Goal: Navigation & Orientation: Find specific page/section

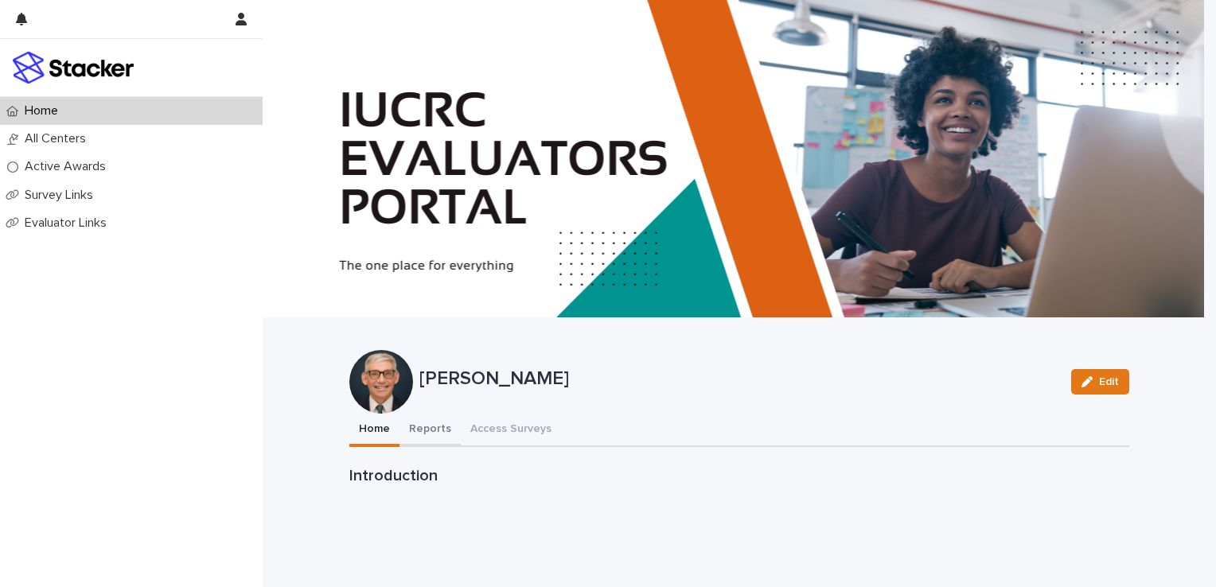
click at [431, 428] on button "Reports" at bounding box center [430, 430] width 61 height 33
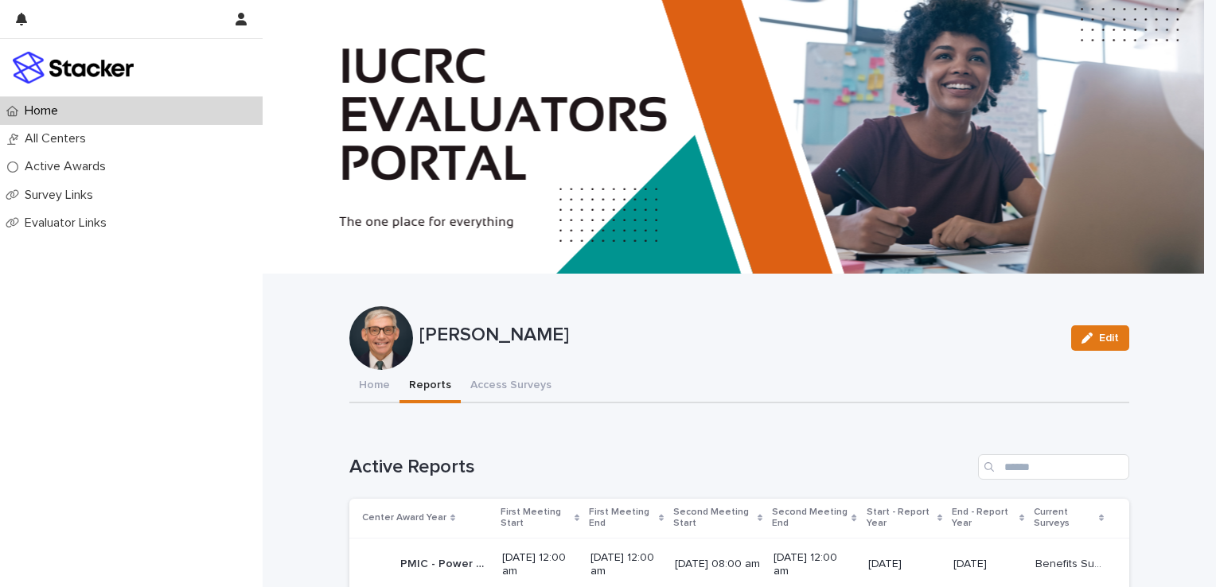
scroll to position [41, 0]
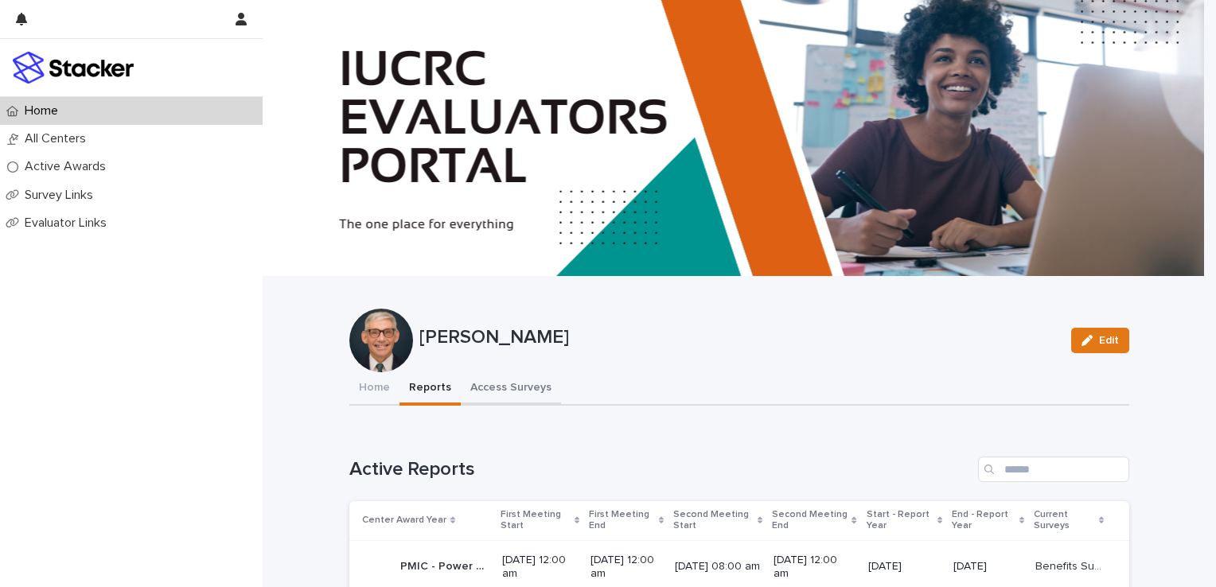
click at [486, 386] on button "Access Surveys" at bounding box center [511, 389] width 100 height 33
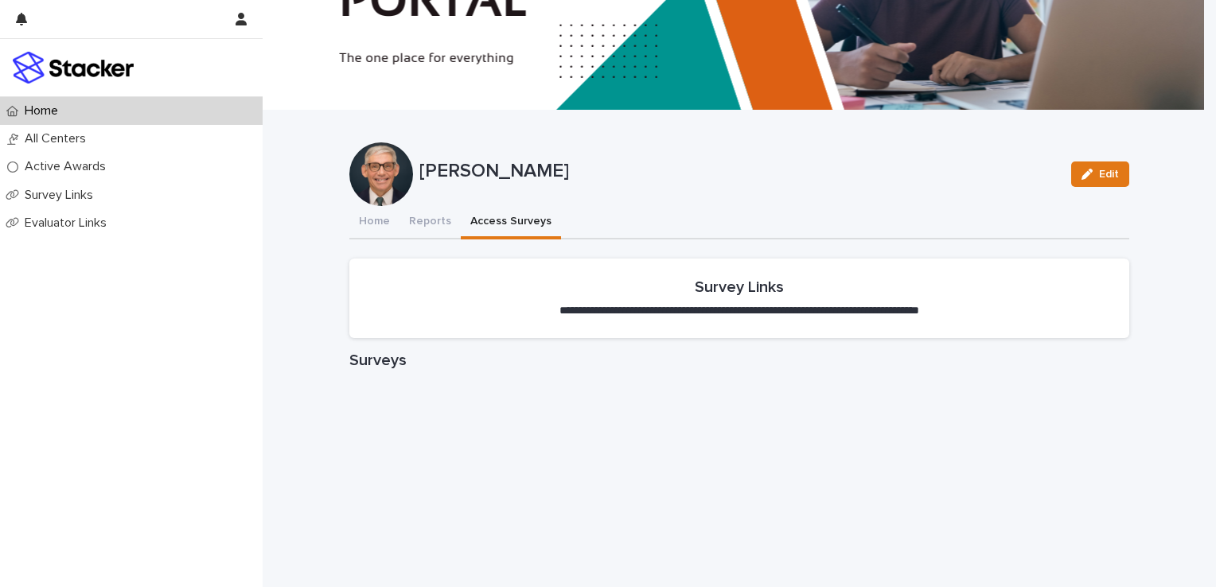
scroll to position [280, 0]
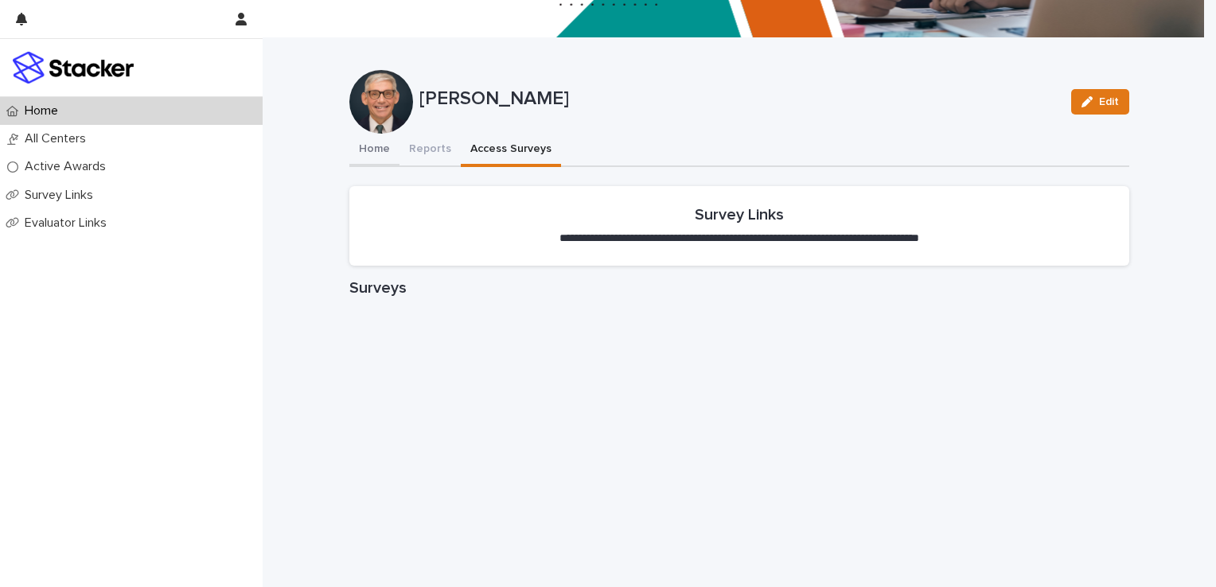
click at [373, 146] on button "Home" at bounding box center [374, 150] width 50 height 33
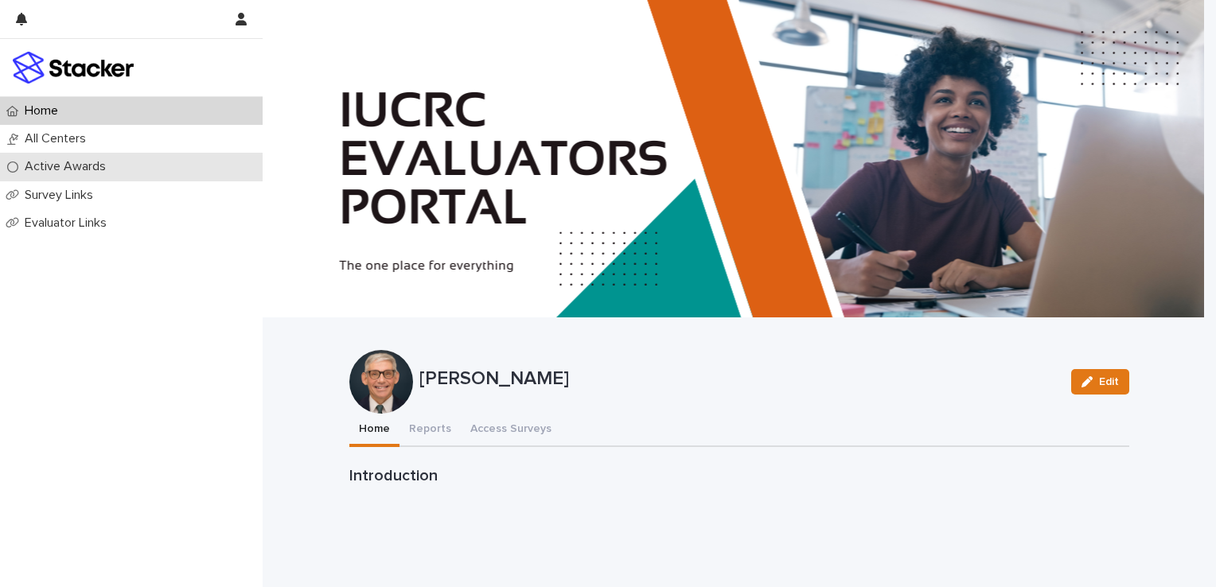
click at [58, 166] on p "Active Awards" at bounding box center [68, 166] width 100 height 15
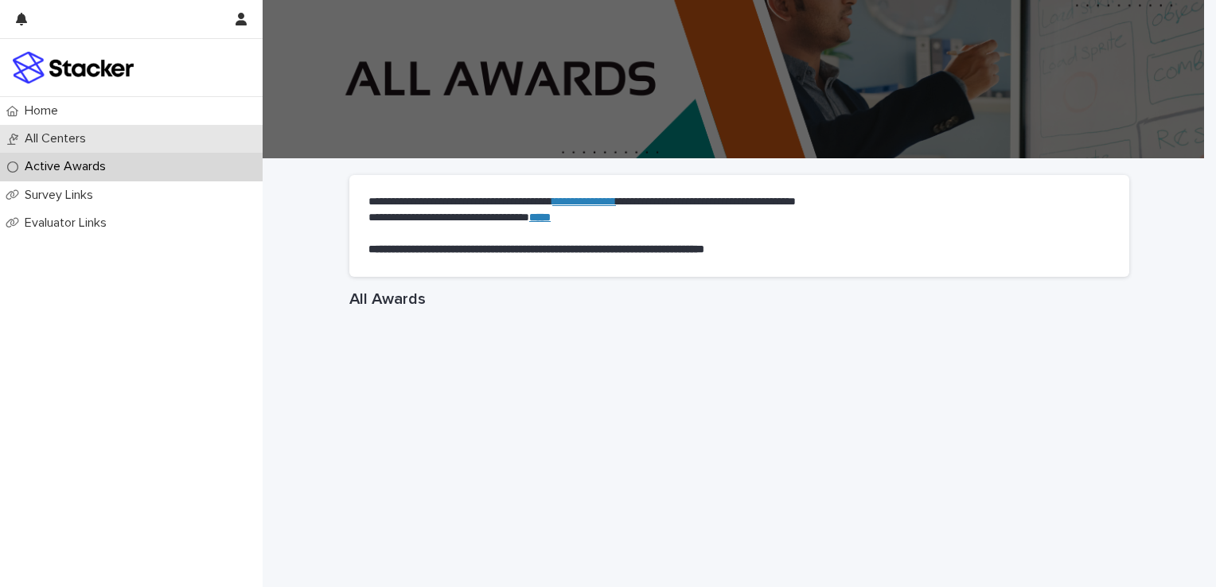
click at [53, 142] on p "All Centers" at bounding box center [58, 138] width 80 height 15
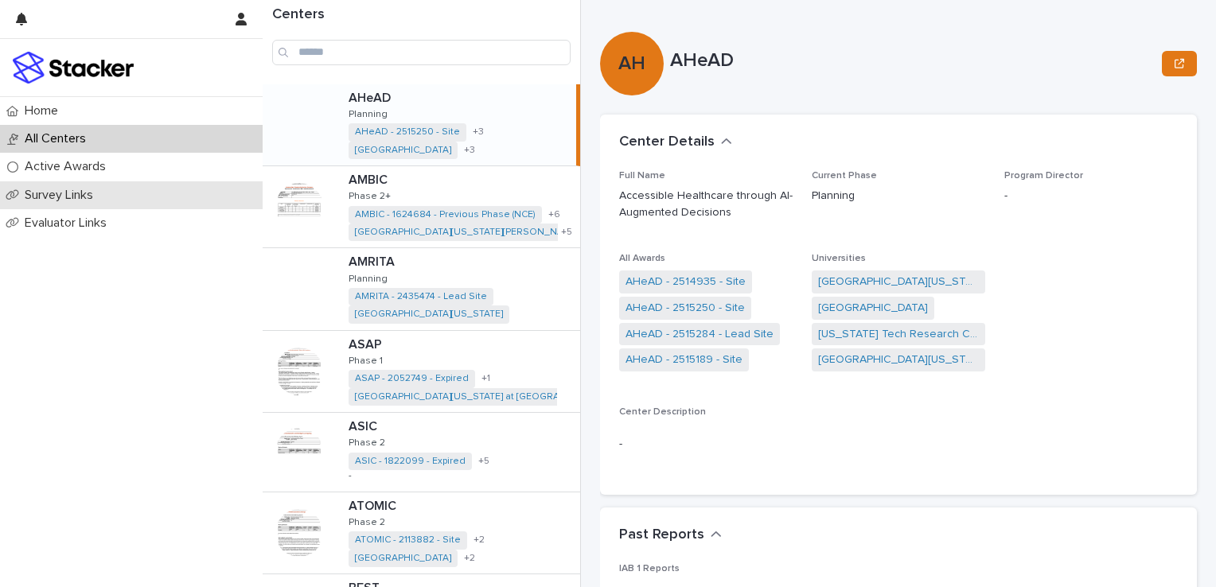
click at [76, 196] on p "Survey Links" at bounding box center [62, 195] width 88 height 15
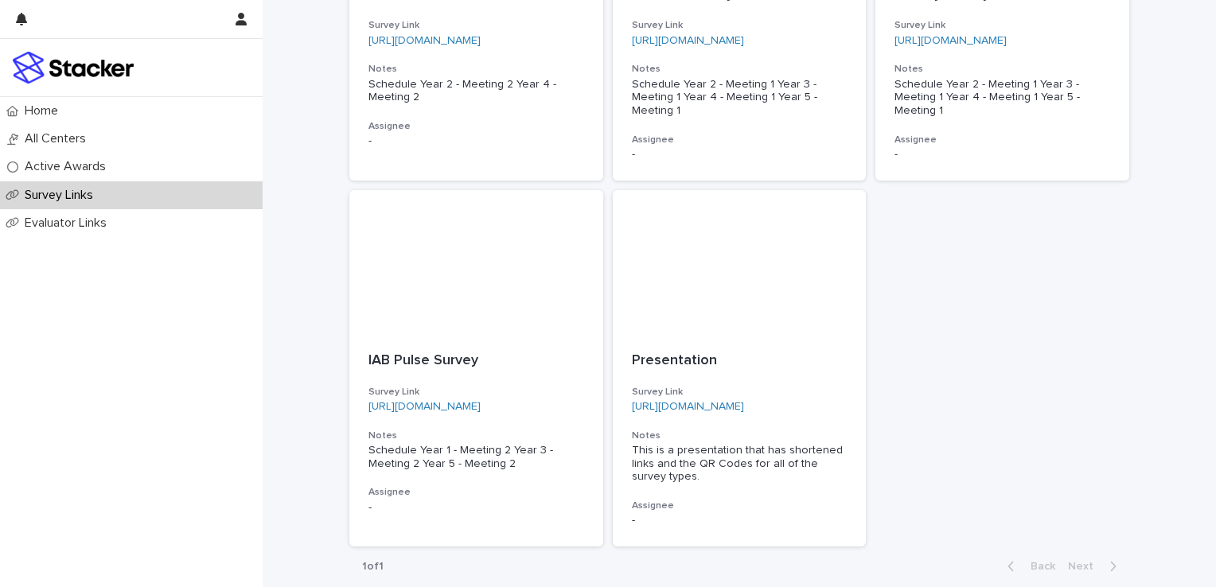
scroll to position [490, 0]
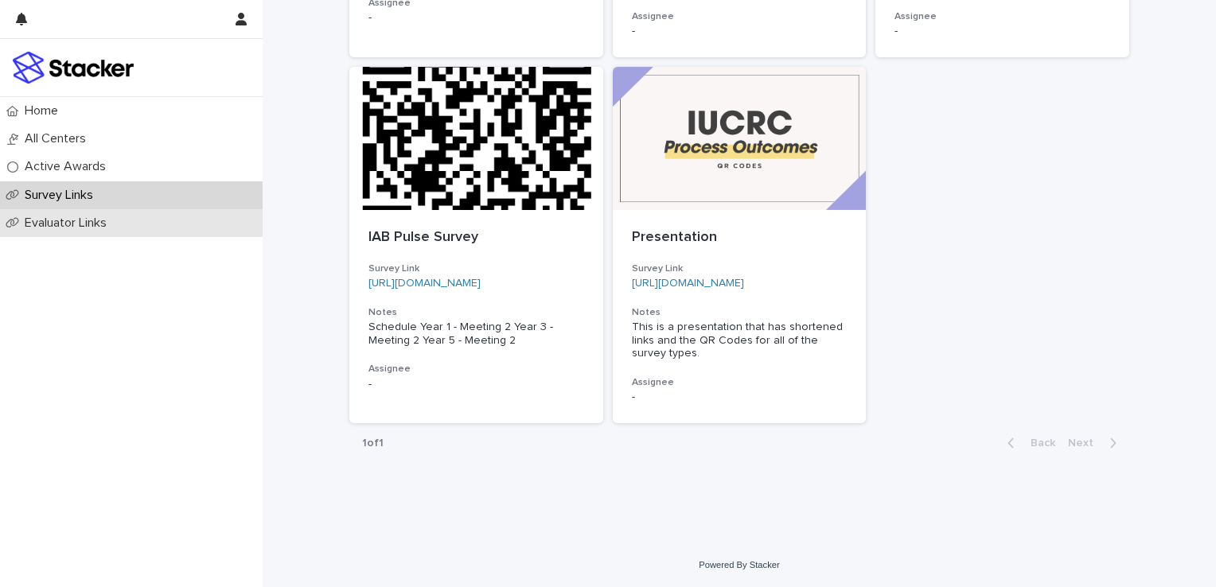
click at [76, 220] on p "Evaluator Links" at bounding box center [68, 223] width 101 height 15
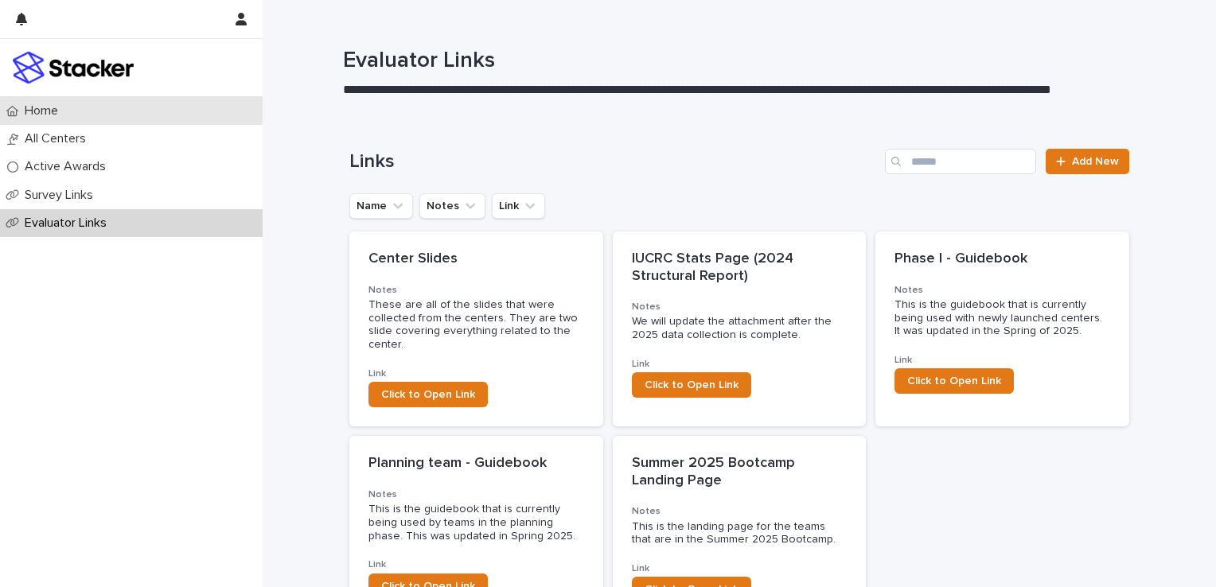
click at [47, 103] on p "Home" at bounding box center [44, 110] width 53 height 15
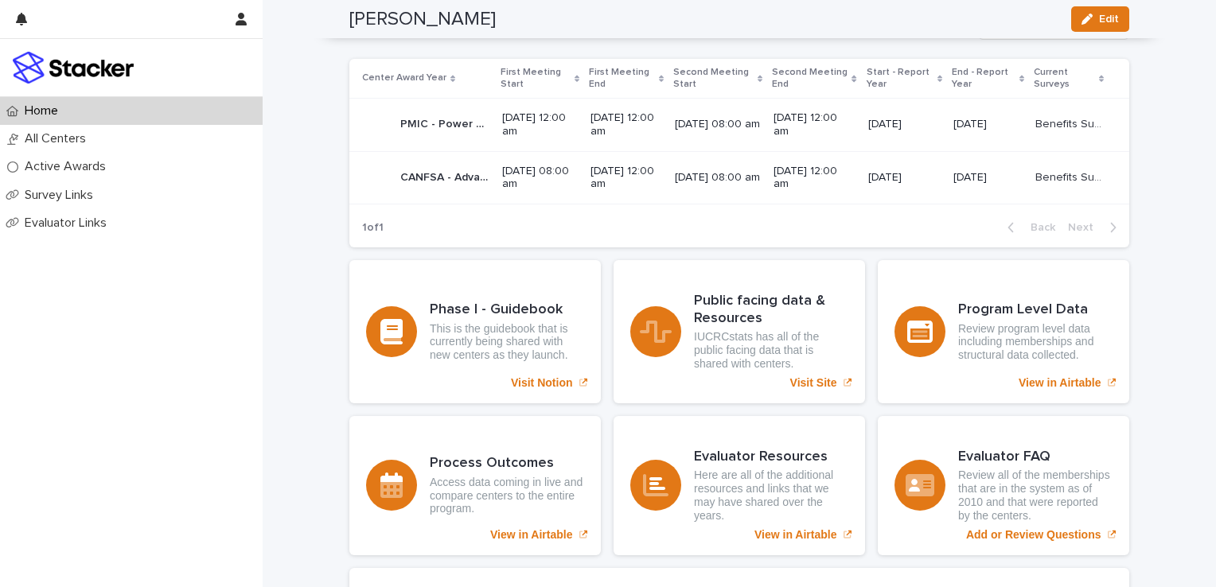
scroll to position [1035, 0]
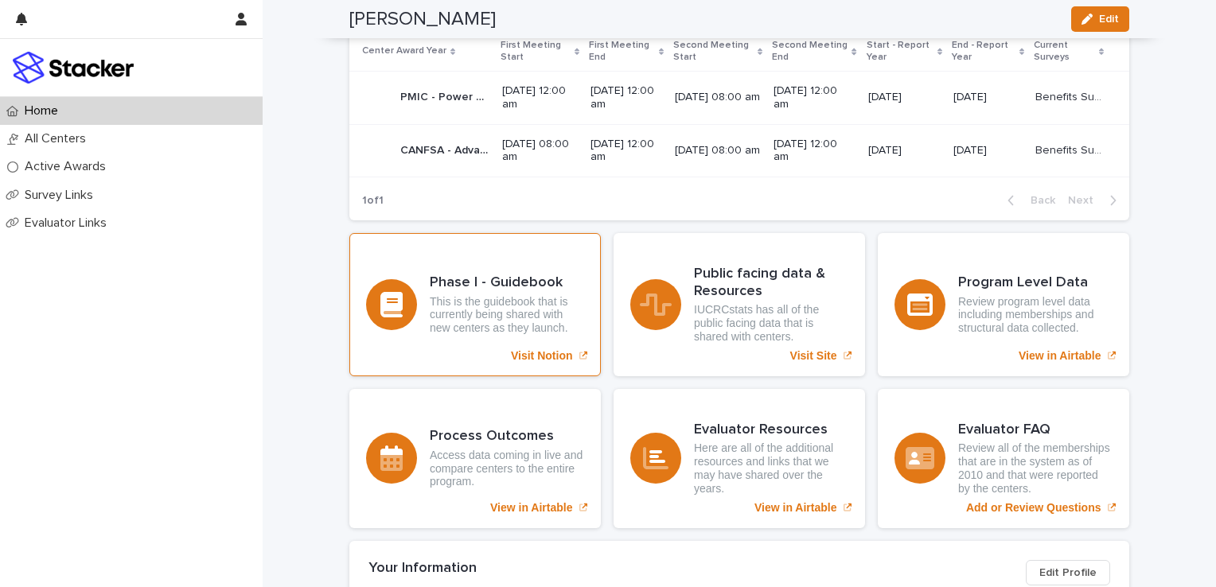
click at [532, 358] on p "Visit Notion" at bounding box center [542, 356] width 62 height 14
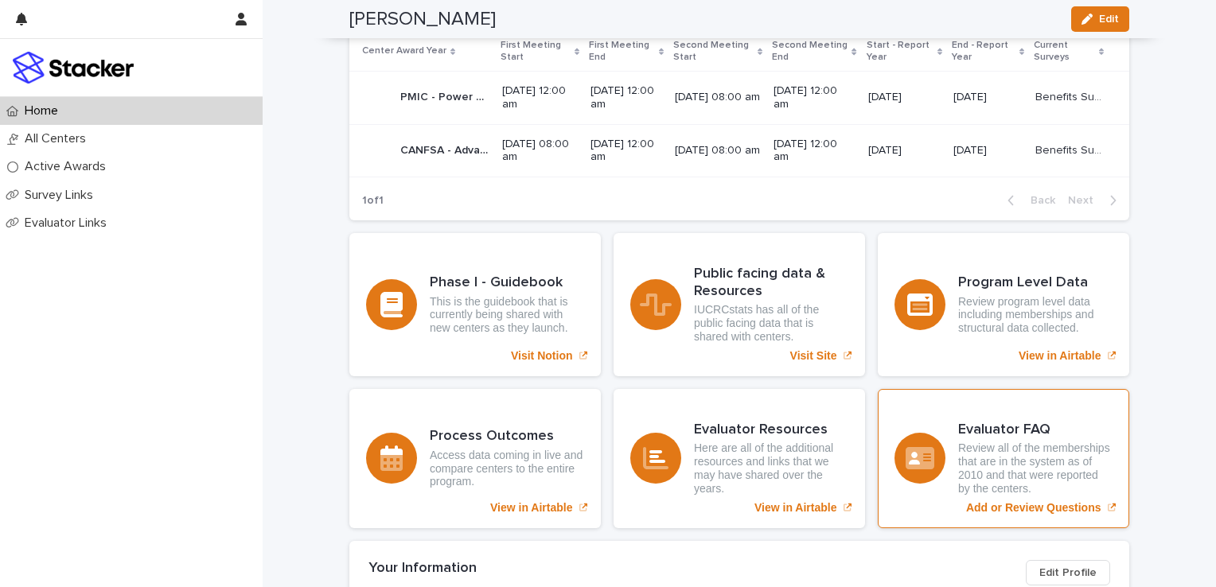
click at [1022, 505] on p "Add or Review Questions" at bounding box center [1033, 508] width 135 height 14
click at [991, 451] on p "Review all of the memberships that are in the system as of 2010 and that were r…" at bounding box center [1035, 468] width 154 height 53
